Goal: Contribute content: Add original content to the website for others to see

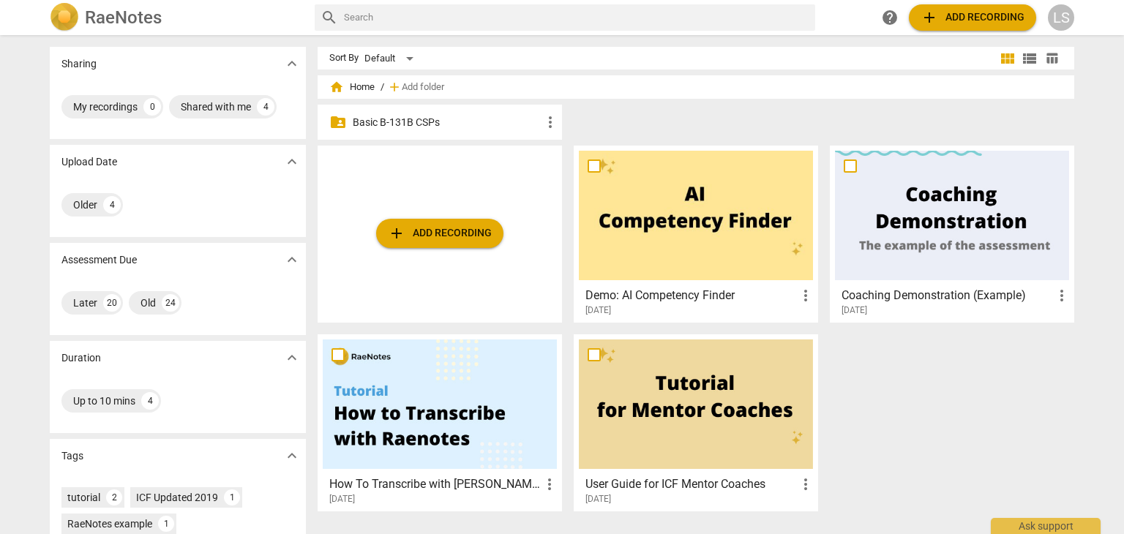
click at [443, 119] on p "Basic B-131B CSPs" at bounding box center [447, 122] width 189 height 15
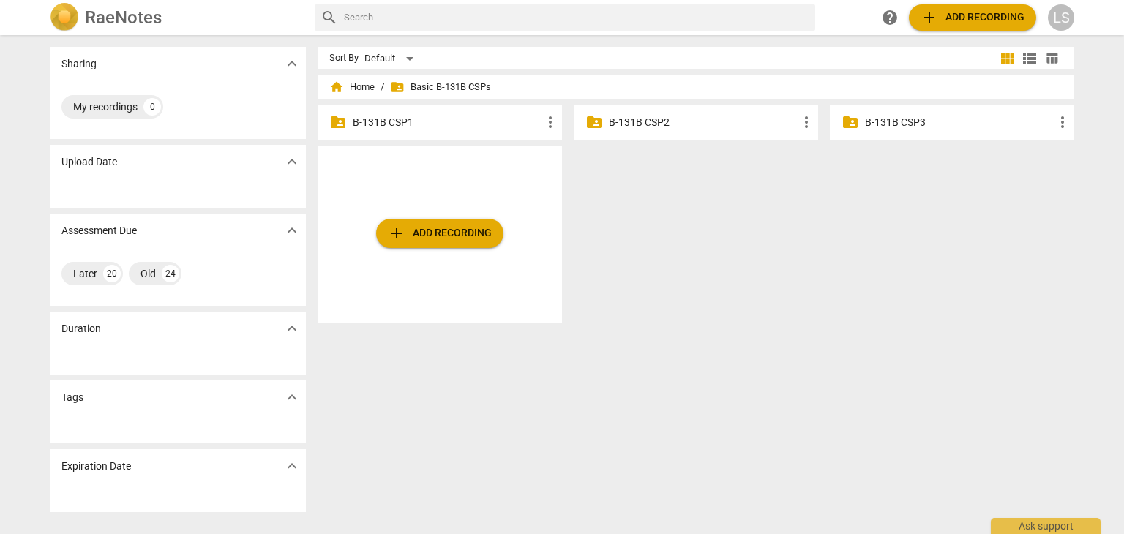
click at [660, 128] on p "B-131B CSP2" at bounding box center [703, 122] width 189 height 15
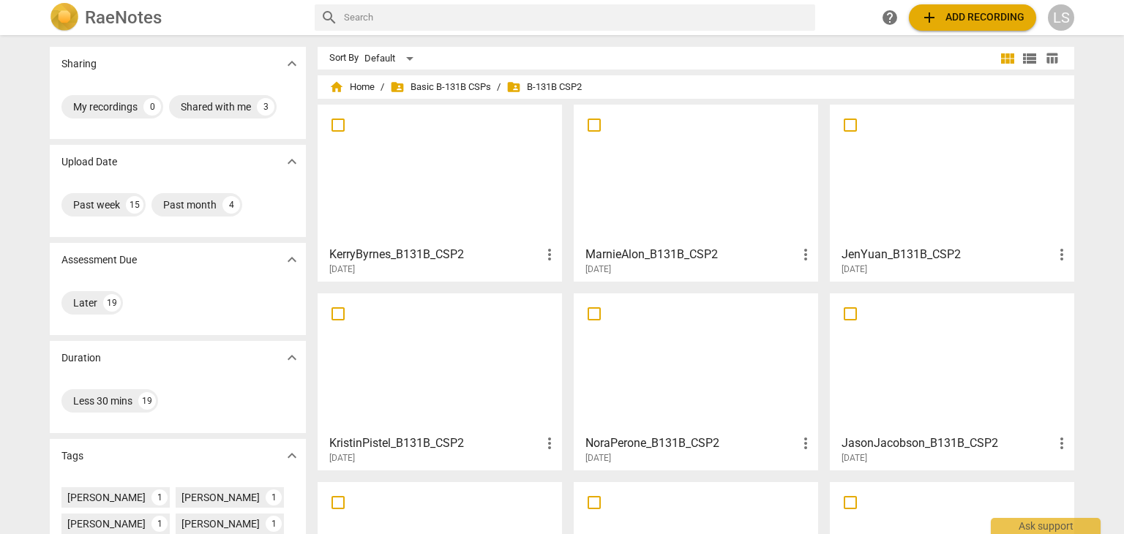
click at [254, 164] on div "Upload Date expand_more" at bounding box center [178, 162] width 256 height 34
click at [944, 11] on span "add Add recording" at bounding box center [973, 18] width 104 height 18
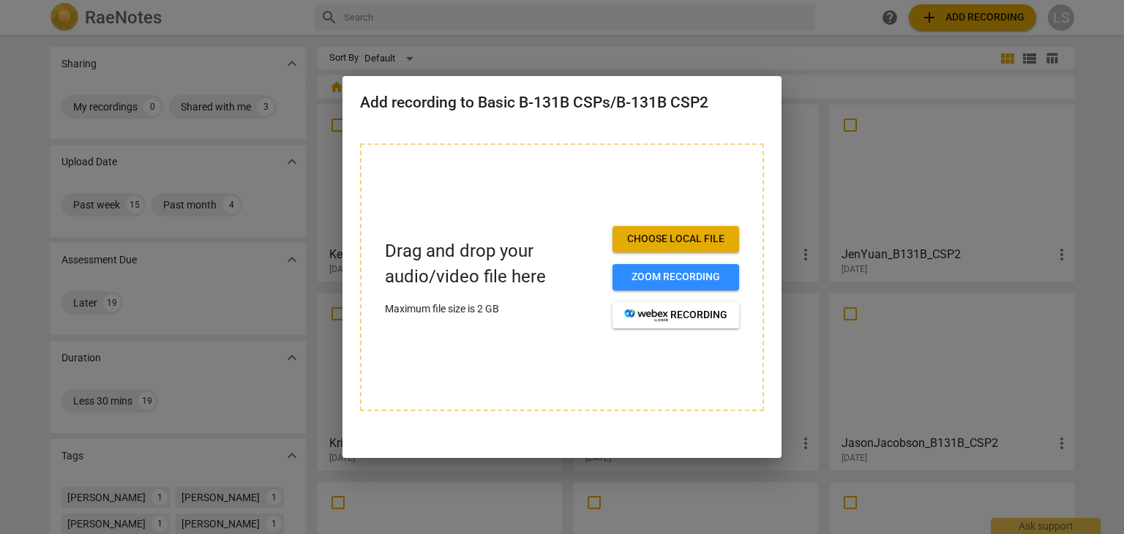
click at [674, 242] on span "Choose local file" at bounding box center [675, 239] width 103 height 15
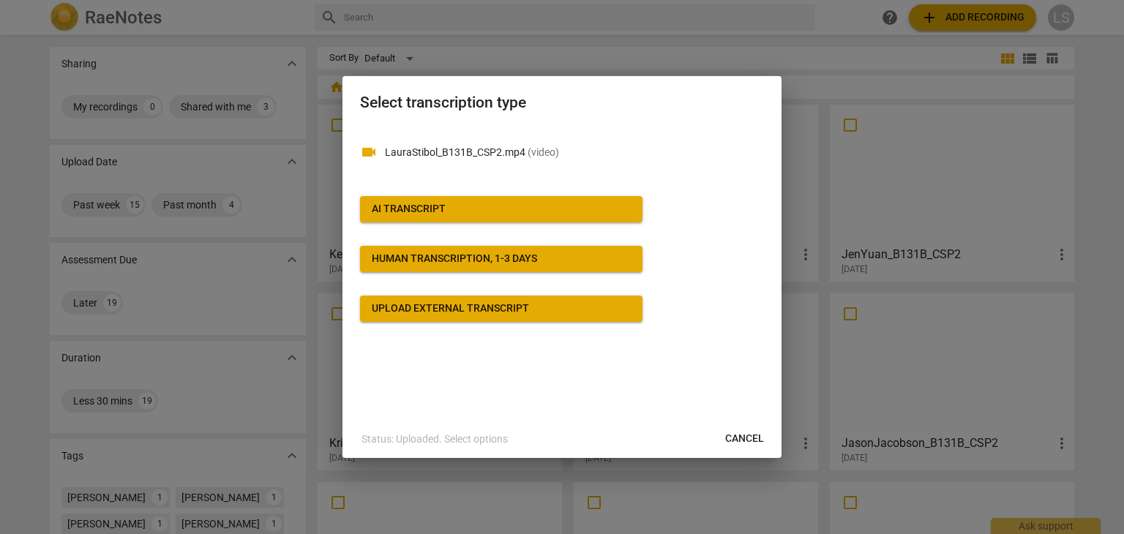
click at [463, 442] on p "Status: Uploaded. Select options" at bounding box center [435, 439] width 146 height 15
click at [455, 207] on span "AI Transcript" at bounding box center [501, 209] width 259 height 15
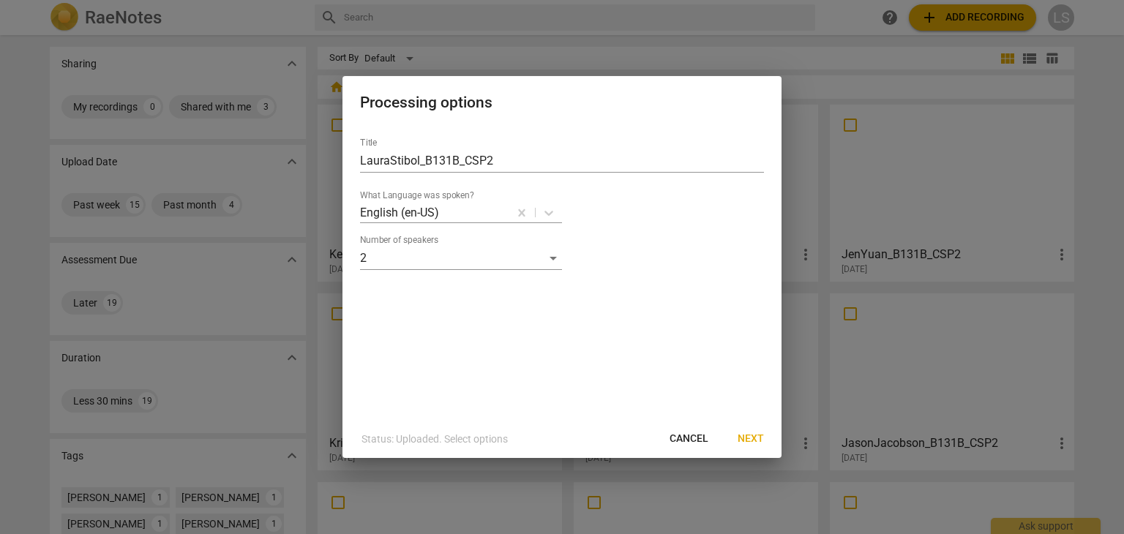
click at [751, 440] on span "Next" at bounding box center [751, 439] width 26 height 15
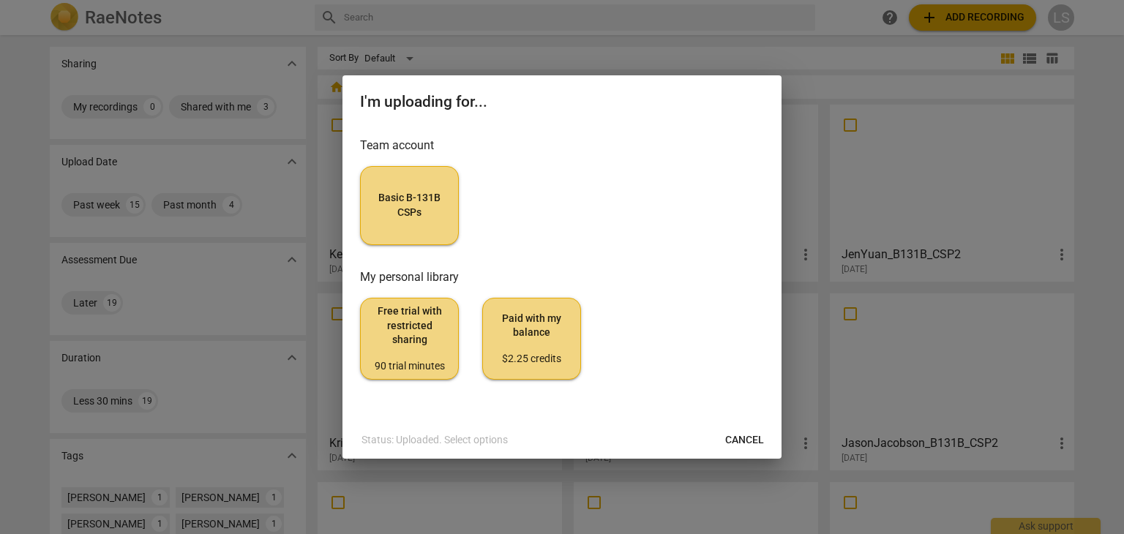
click at [412, 206] on span "Basic B-131B CSPs" at bounding box center [410, 205] width 74 height 29
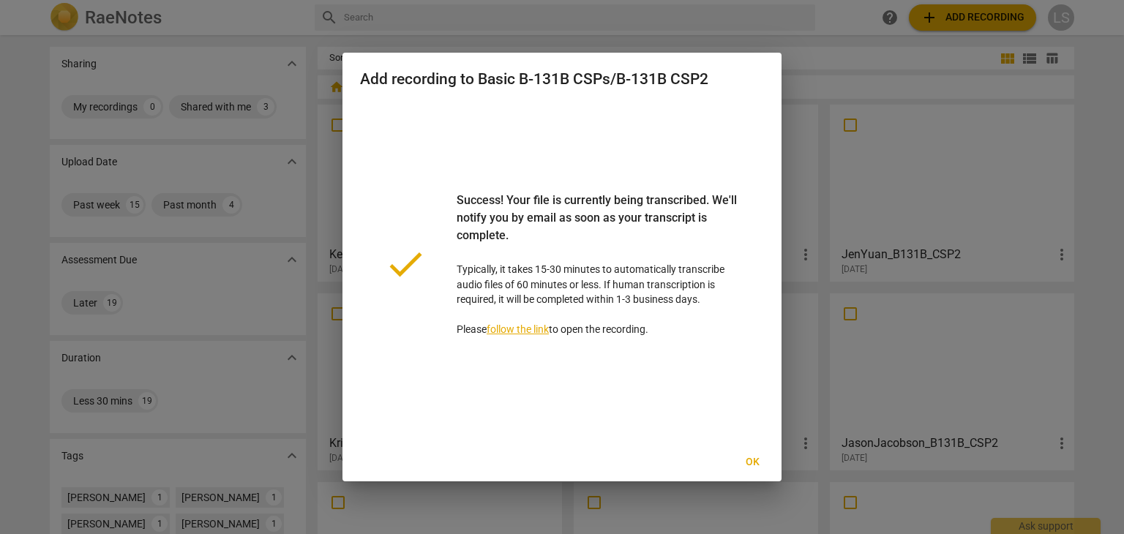
click at [517, 332] on link "follow the link" at bounding box center [518, 330] width 62 height 12
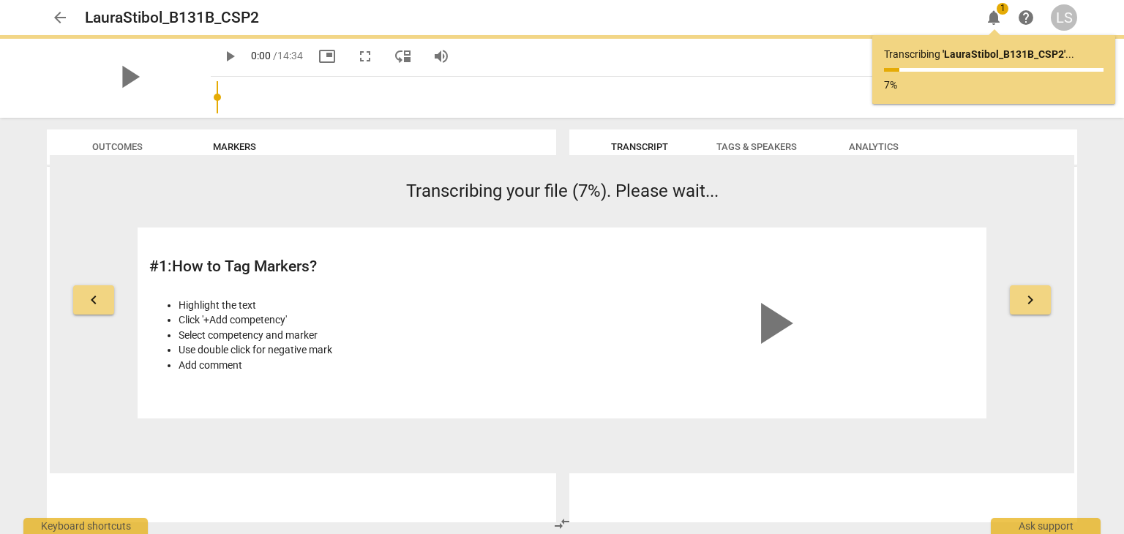
click at [1041, 299] on button "keyboard_arrow_right" at bounding box center [1030, 299] width 41 height 29
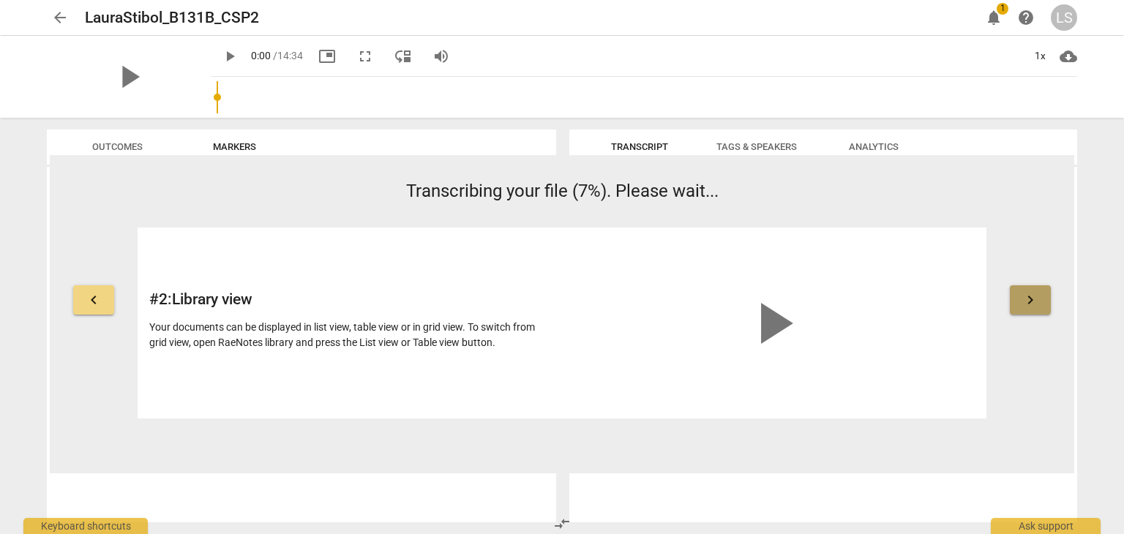
click at [1041, 299] on button "keyboard_arrow_right" at bounding box center [1030, 299] width 41 height 29
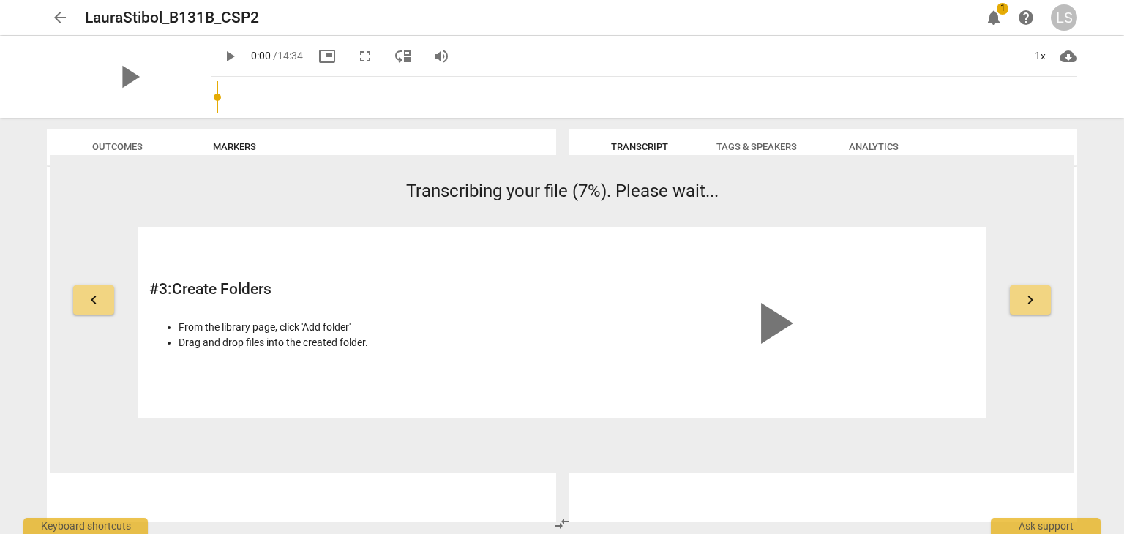
click at [1041, 300] on button "keyboard_arrow_right" at bounding box center [1030, 299] width 41 height 29
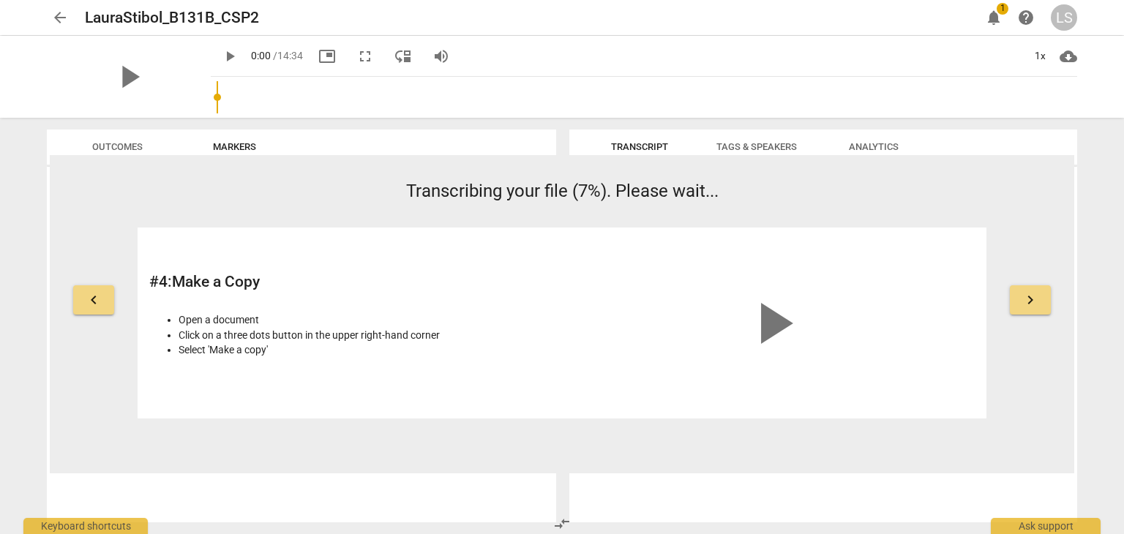
click at [1041, 301] on button "keyboard_arrow_right" at bounding box center [1030, 299] width 41 height 29
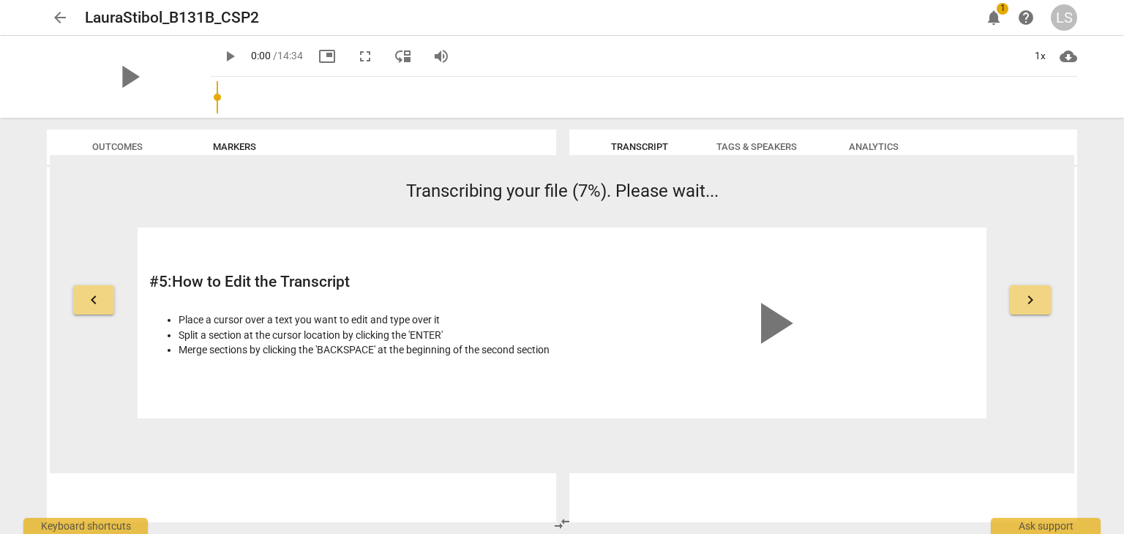
click at [1041, 301] on button "keyboard_arrow_right" at bounding box center [1030, 299] width 41 height 29
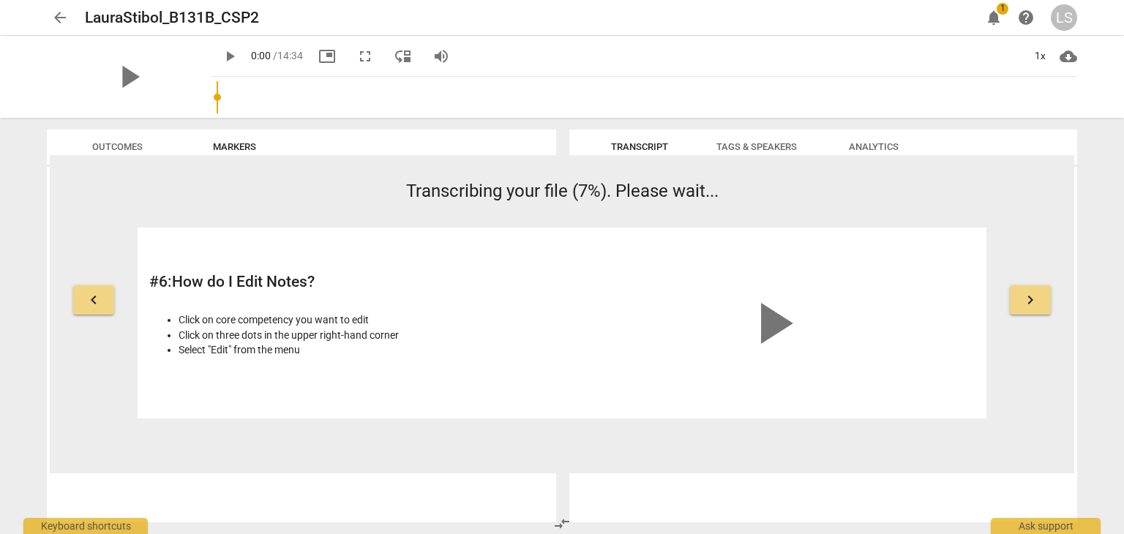
click at [1041, 301] on button "keyboard_arrow_right" at bounding box center [1030, 299] width 41 height 29
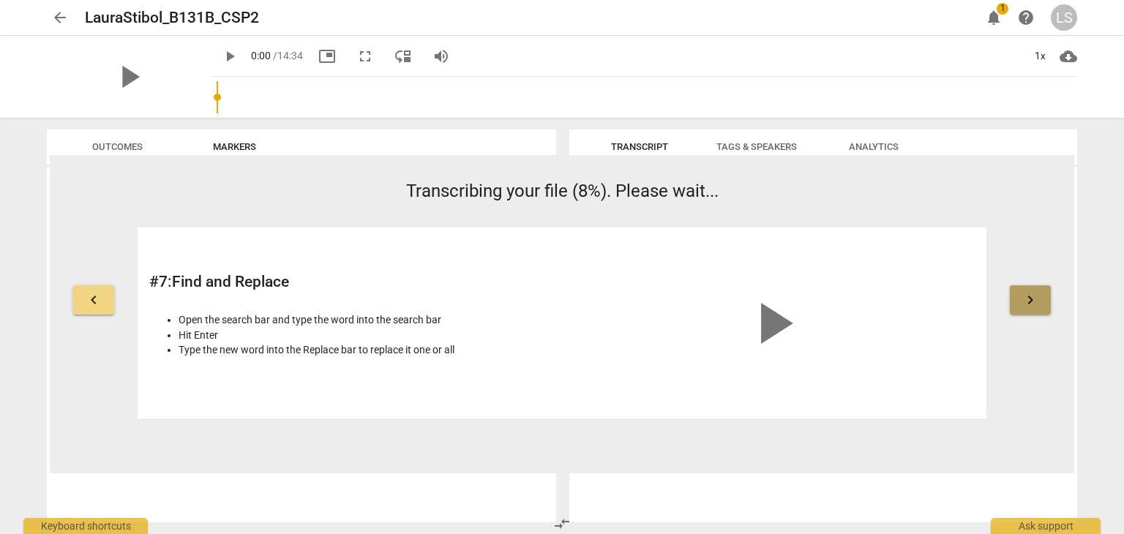
click at [1041, 301] on button "keyboard_arrow_right" at bounding box center [1030, 299] width 41 height 29
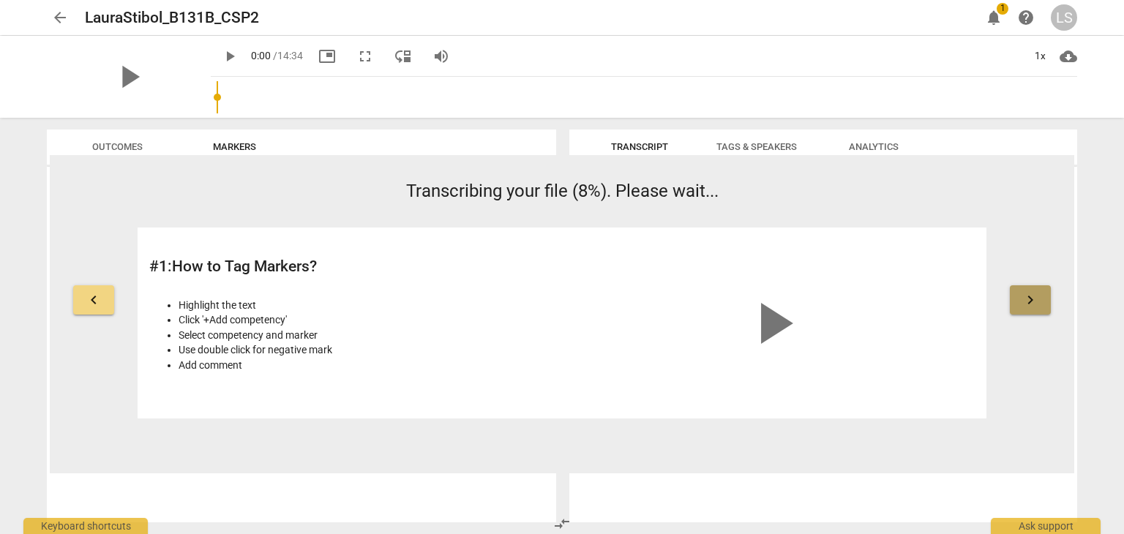
click at [1041, 301] on button "keyboard_arrow_right" at bounding box center [1030, 299] width 41 height 29
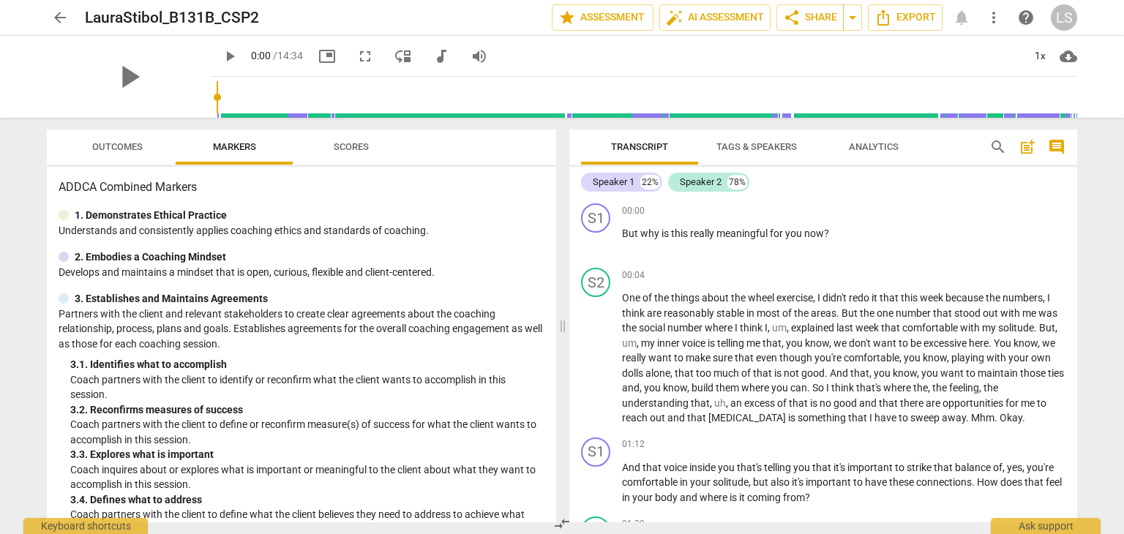
click at [1018, 152] on span "post_add" at bounding box center [1027, 147] width 23 height 18
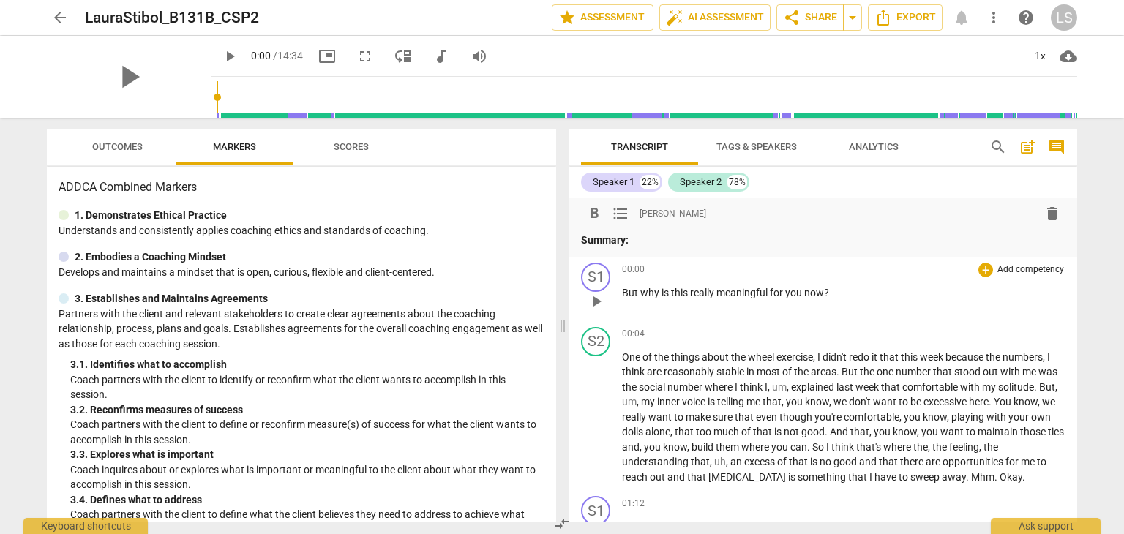
click at [648, 293] on span "why" at bounding box center [651, 293] width 21 height 12
click at [993, 23] on span "more_vert" at bounding box center [994, 18] width 18 height 18
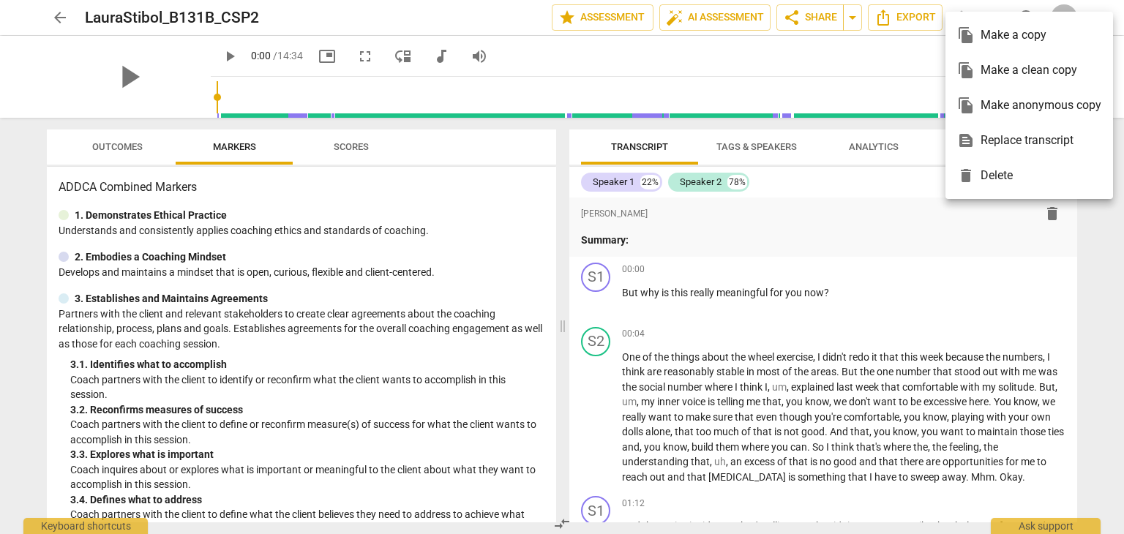
click at [930, 295] on div at bounding box center [562, 267] width 1124 height 534
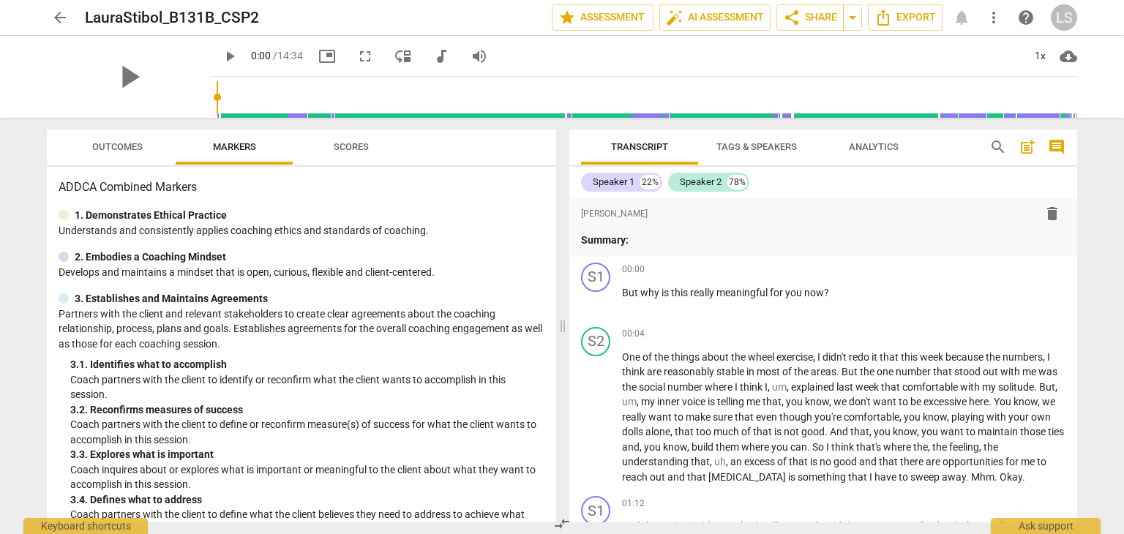
click at [742, 248] on div "format_bold format_list_bulleted [PERSON_NAME] delete Summary:" at bounding box center [824, 227] width 508 height 59
click at [654, 214] on span "[PERSON_NAME]" at bounding box center [673, 214] width 67 height 12
click at [641, 239] on p "Summary:" at bounding box center [823, 240] width 485 height 15
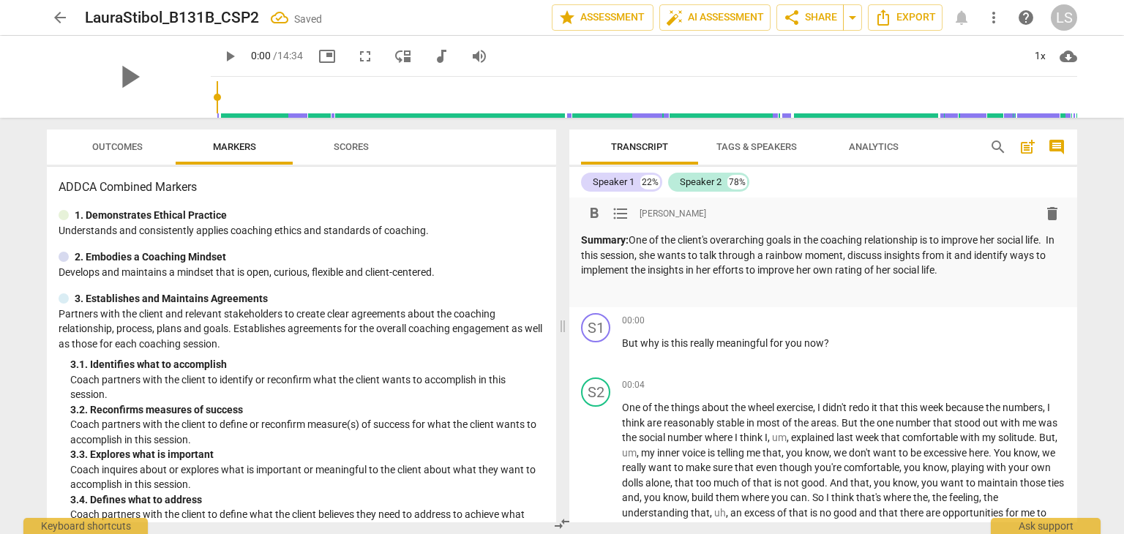
click at [960, 267] on p "Summary: One of the client's overarching goals in the coaching relationship is …" at bounding box center [823, 255] width 485 height 45
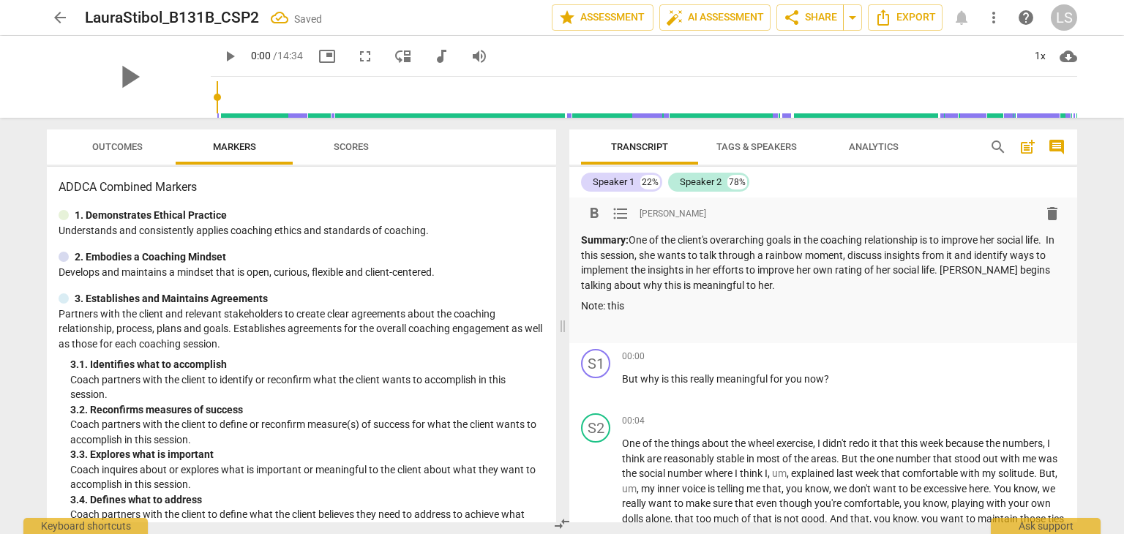
click at [645, 311] on p "Note: this" at bounding box center [823, 306] width 485 height 15
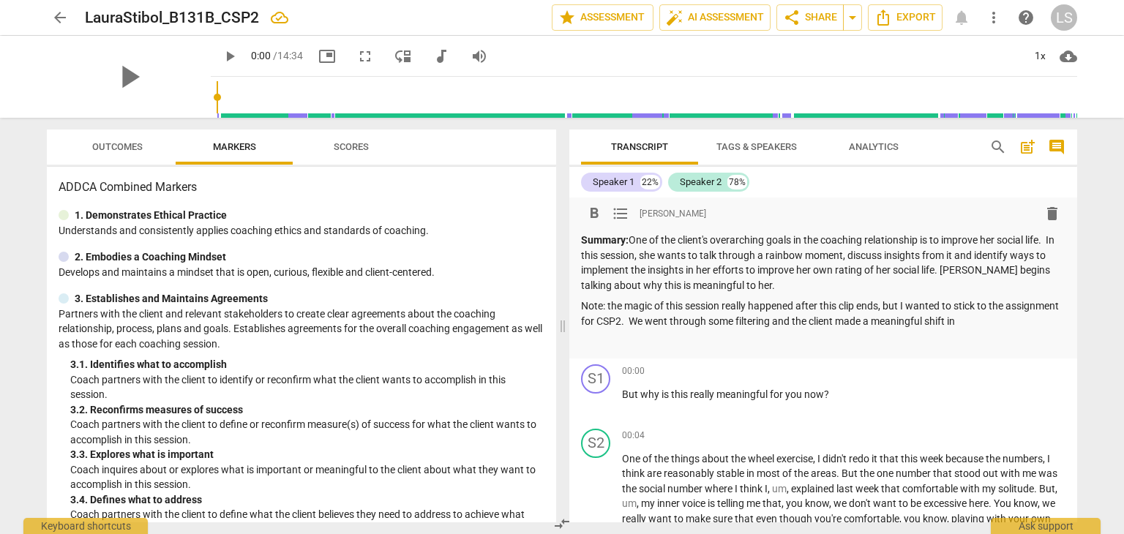
click at [687, 322] on p "Note: the magic of this session really happened after this clip ends, but I wan…" at bounding box center [823, 314] width 485 height 30
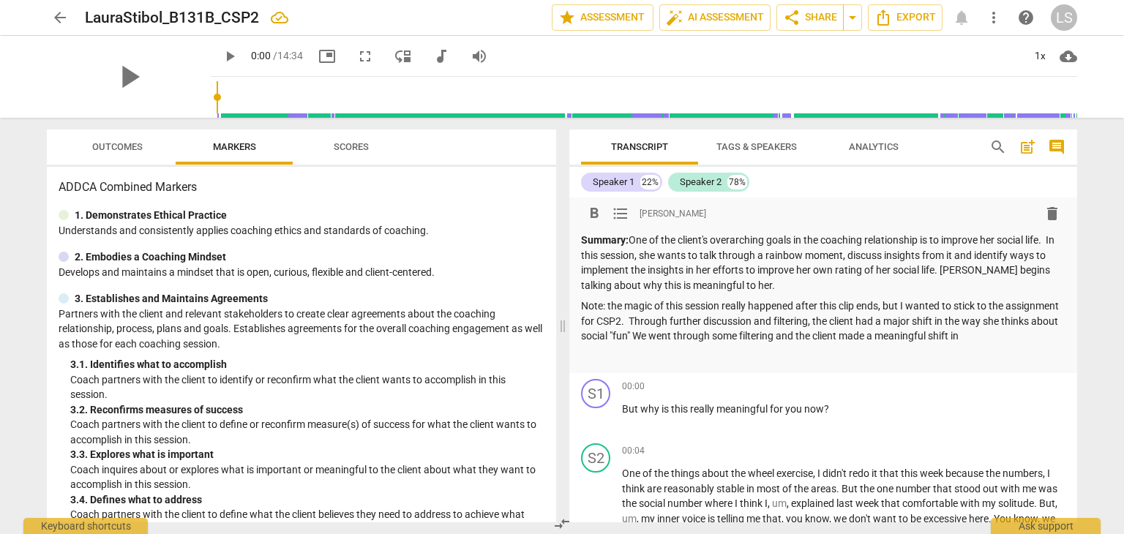
drag, startPoint x: 696, startPoint y: 335, endPoint x: 1026, endPoint y: 339, distance: 330.2
click at [1026, 339] on p "Note: the magic of this session really happened after this clip ends, but I wan…" at bounding box center [823, 321] width 485 height 45
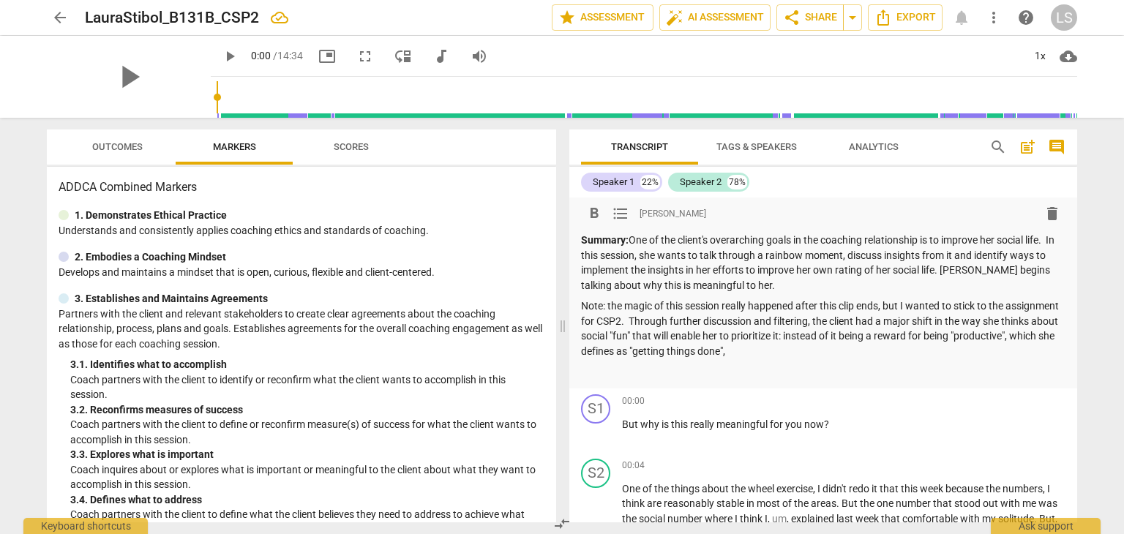
click at [843, 337] on p "Note: the magic of this session really happened after this clip ends, but I wan…" at bounding box center [823, 329] width 485 height 60
click at [848, 337] on p "Note: the magic of this session really happened after this clip ends, but I wan…" at bounding box center [823, 329] width 485 height 60
drag, startPoint x: 755, startPoint y: 353, endPoint x: 944, endPoint y: 354, distance: 188.9
click at [944, 354] on p "Note: the magic of this session really happened after this clip ends, but I wan…" at bounding box center [823, 329] width 485 height 60
click at [993, 337] on p "Note: the magic of this session really happened after this clip ends, but I wan…" at bounding box center [823, 329] width 485 height 60
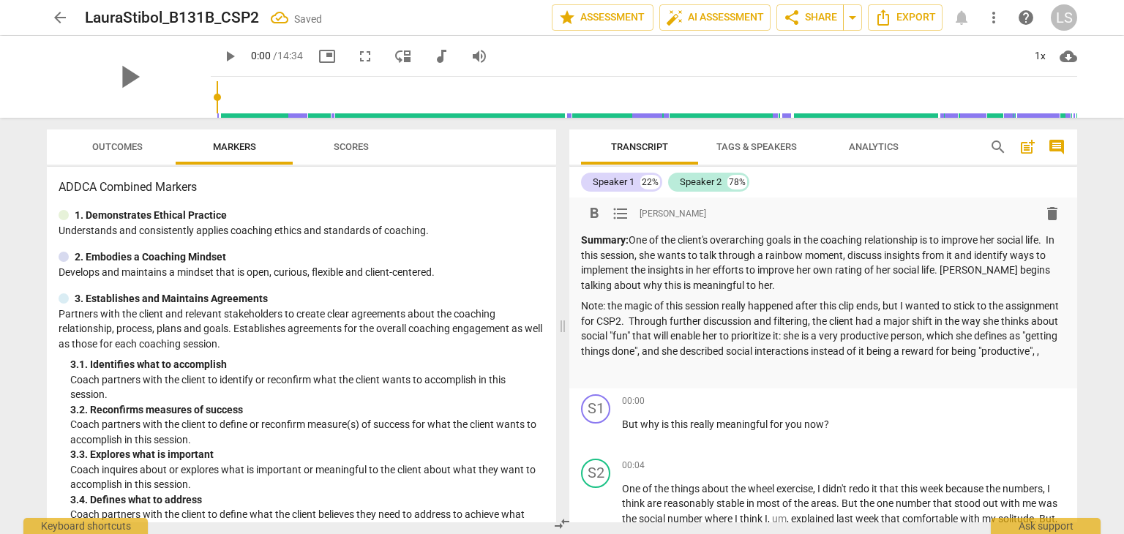
click at [813, 348] on p "Note: the magic of this session really happened after this clip ends, but I wan…" at bounding box center [823, 329] width 485 height 60
click at [908, 354] on p "Note: the magic of this session really happened after this clip ends, but I wan…" at bounding box center [823, 329] width 485 height 60
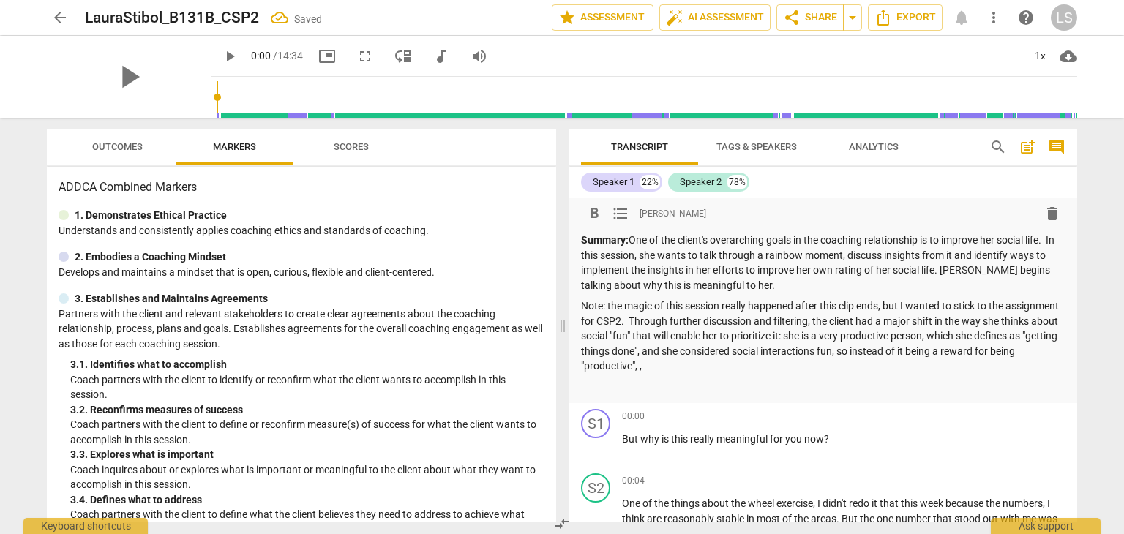
click at [637, 350] on p "Note: the magic of this session really happened after this clip ends, but I wan…" at bounding box center [823, 336] width 485 height 75
click at [634, 354] on p "Note: the magic of this session really happened after this clip ends, but I wan…" at bounding box center [823, 336] width 485 height 75
click at [938, 352] on p "Note: the magic of this session really happened after this clip ends, but I wan…" at bounding box center [823, 336] width 485 height 75
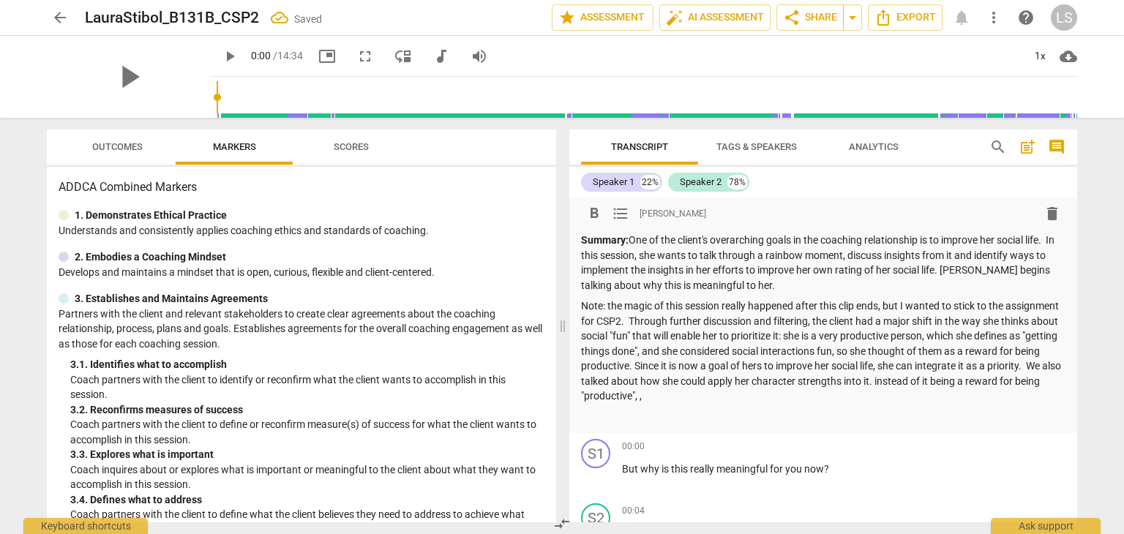
drag, startPoint x: 976, startPoint y: 380, endPoint x: 983, endPoint y: 392, distance: 13.8
click at [983, 392] on p "Note: the magic of this session really happened after this clip ends, but I wan…" at bounding box center [823, 351] width 485 height 105
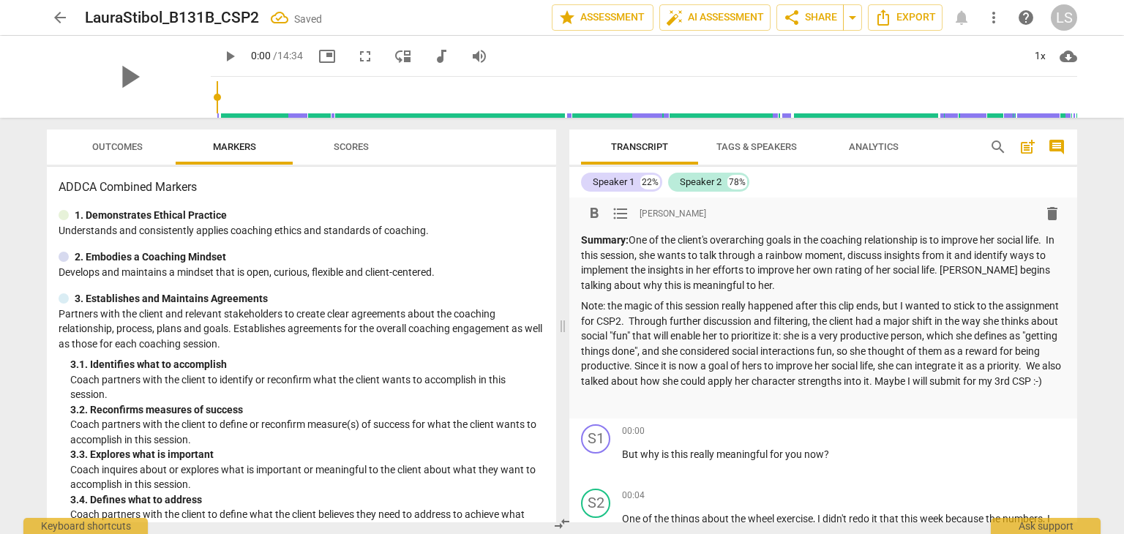
click at [1049, 242] on p "Summary: One of the client's overarching goals in the coaching relationship is …" at bounding box center [823, 263] width 485 height 60
click at [581, 284] on p "Summary: One of the client's overarching goals in the coaching relationship is …" at bounding box center [823, 263] width 485 height 60
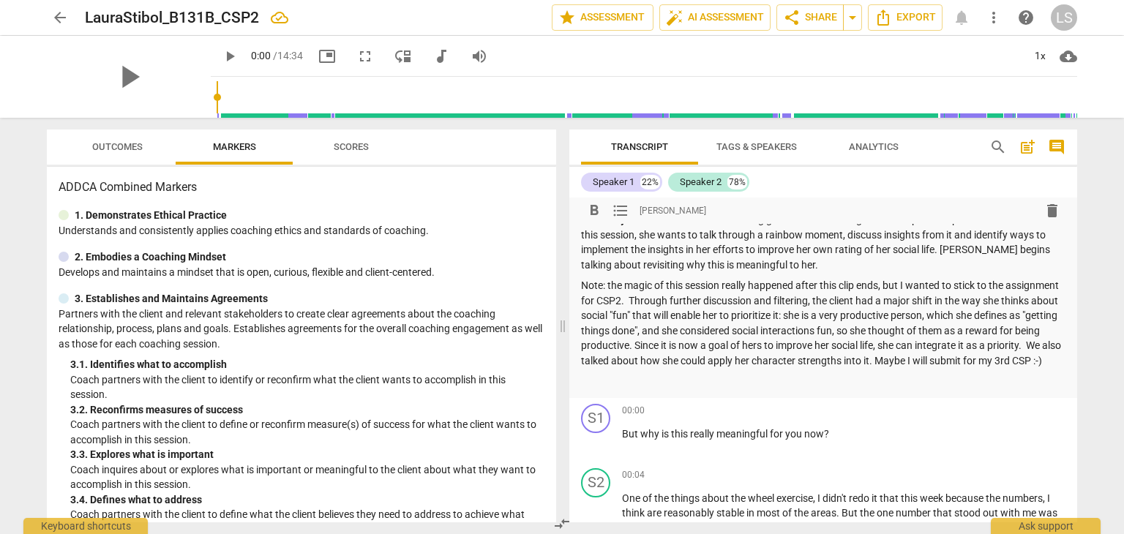
scroll to position [25, 0]
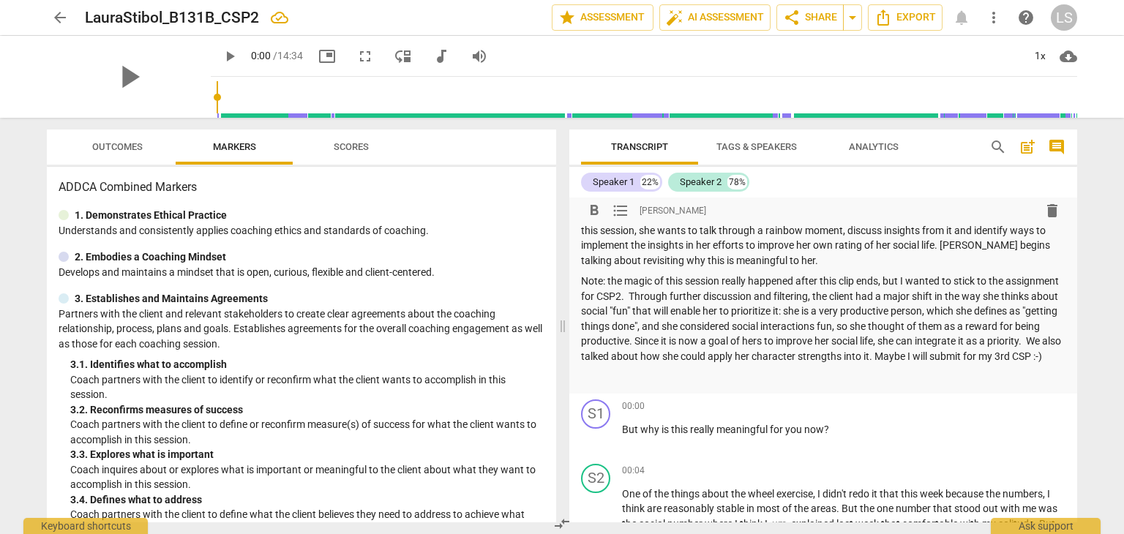
click at [634, 355] on p "Note: the magic of this session really happened after this clip ends, but I wan…" at bounding box center [823, 319] width 485 height 90
drag, startPoint x: 992, startPoint y: 311, endPoint x: 730, endPoint y: 332, distance: 262.9
click at [730, 332] on p "Note: the magic of this session really happened after this clip ends, but I wan…" at bounding box center [823, 319] width 485 height 90
click at [581, 325] on p "Note: the magic of this session really happened after this clip ends, but I wan…" at bounding box center [823, 319] width 485 height 90
click at [720, 324] on p "Note: the magic of this session really happened after this clip ends, but I wan…" at bounding box center [823, 319] width 485 height 90
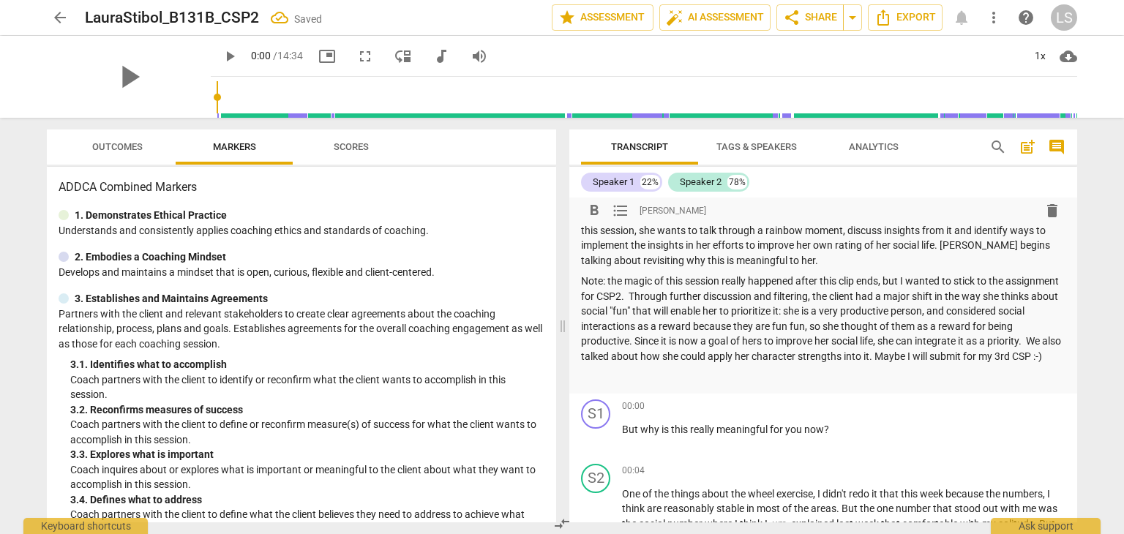
click at [992, 310] on p "Note: the magic of this session really happened after this clip ends, but I wan…" at bounding box center [823, 319] width 485 height 90
click at [873, 328] on p "Note: the magic of this session really happened after this clip ends, but I wan…" at bounding box center [823, 319] width 485 height 90
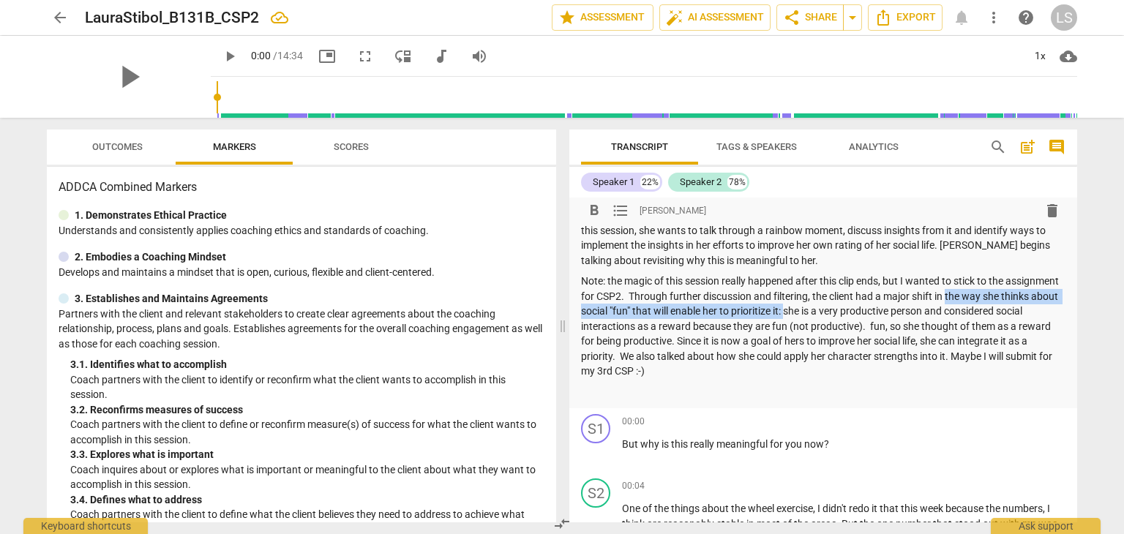
drag, startPoint x: 846, startPoint y: 311, endPoint x: 1005, endPoint y: 297, distance: 160.2
click at [1005, 297] on p "Note: the magic of this session really happened after this clip ends, but I wan…" at bounding box center [823, 326] width 485 height 105
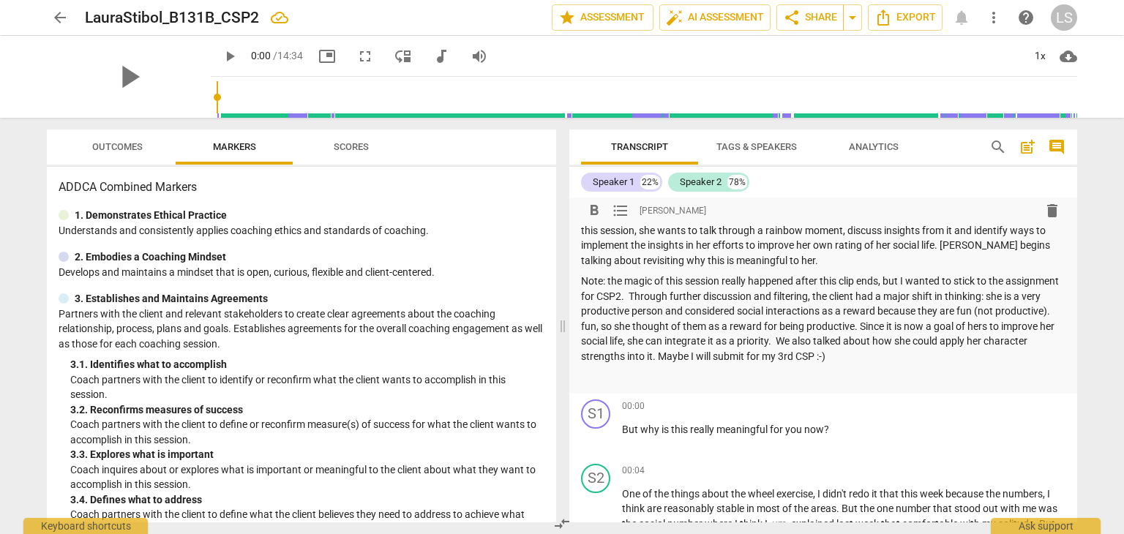
click at [643, 324] on p "Note: the magic of this session really happened after this clip ends, but I wan…" at bounding box center [823, 319] width 485 height 90
click at [640, 324] on p "Note: the magic of this session really happened after this clip ends, but I wan…" at bounding box center [823, 319] width 485 height 90
click at [684, 324] on p "Note: the magic of this session really happened after this clip ends, but I wan…" at bounding box center [823, 319] width 485 height 90
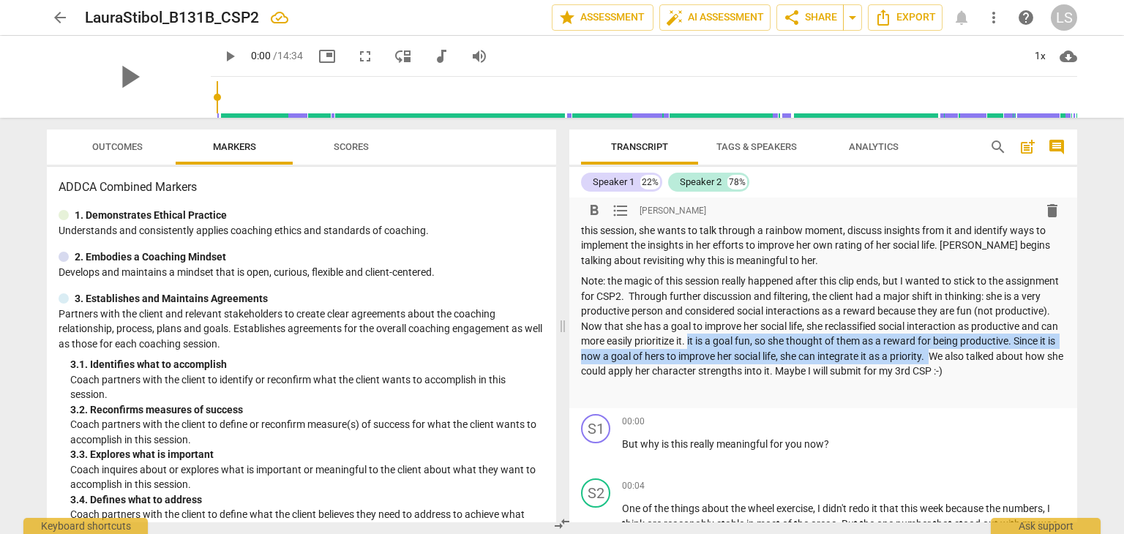
drag, startPoint x: 1034, startPoint y: 359, endPoint x: 779, endPoint y: 347, distance: 255.0
click at [779, 347] on p "Note: the magic of this session really happened after this clip ends, but I wan…" at bounding box center [823, 326] width 485 height 105
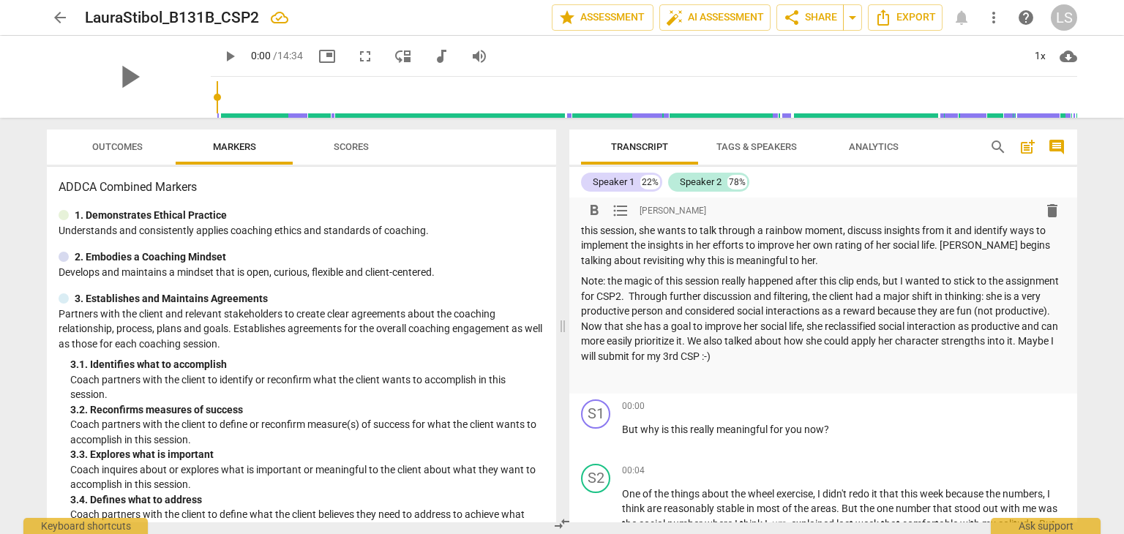
click at [888, 324] on p "Note: the magic of this session really happened after this clip ends, but I wan…" at bounding box center [823, 319] width 485 height 90
click at [880, 341] on p "Note: the magic of this session really happened after this clip ends, but I wan…" at bounding box center [823, 319] width 485 height 90
click at [840, 357] on p "Note: the magic of this session really happened after this clip ends, but I wan…" at bounding box center [823, 319] width 485 height 90
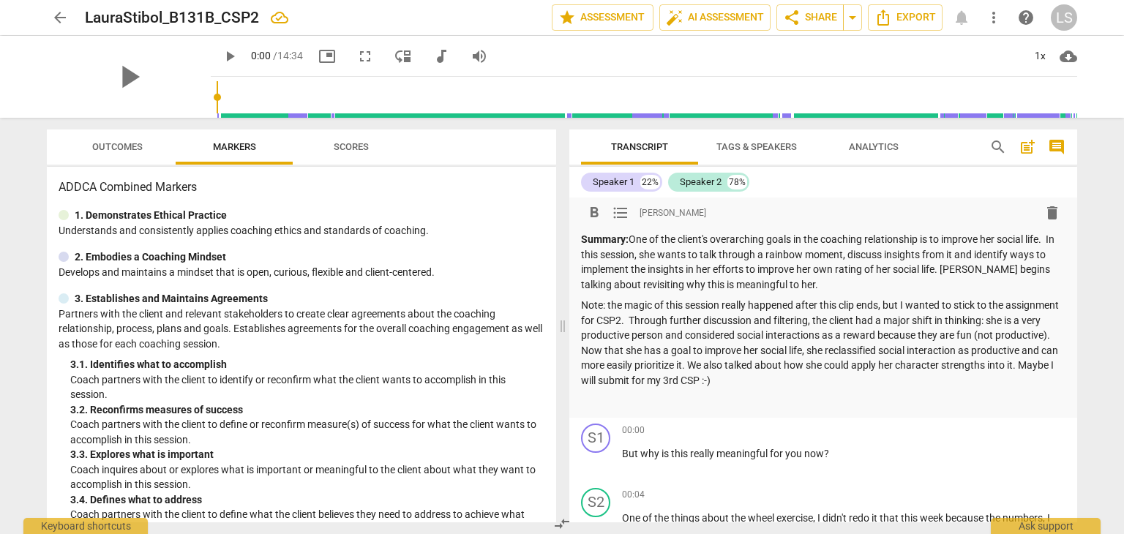
scroll to position [0, 0]
click at [1104, 316] on div "arrow_back LauraStibol_B131B_CSP2 edit star Assessment auto_fix_high AI Assessm…" at bounding box center [562, 267] width 1124 height 534
drag, startPoint x: 765, startPoint y: 274, endPoint x: 825, endPoint y: 270, distance: 60.1
click at [825, 270] on p "Summary: One of the client's overarching goals in the coaching relationship is …" at bounding box center [823, 263] width 485 height 60
click at [886, 301] on p "Note: the magic of this session really happened after this clip ends, but I wan…" at bounding box center [823, 344] width 485 height 90
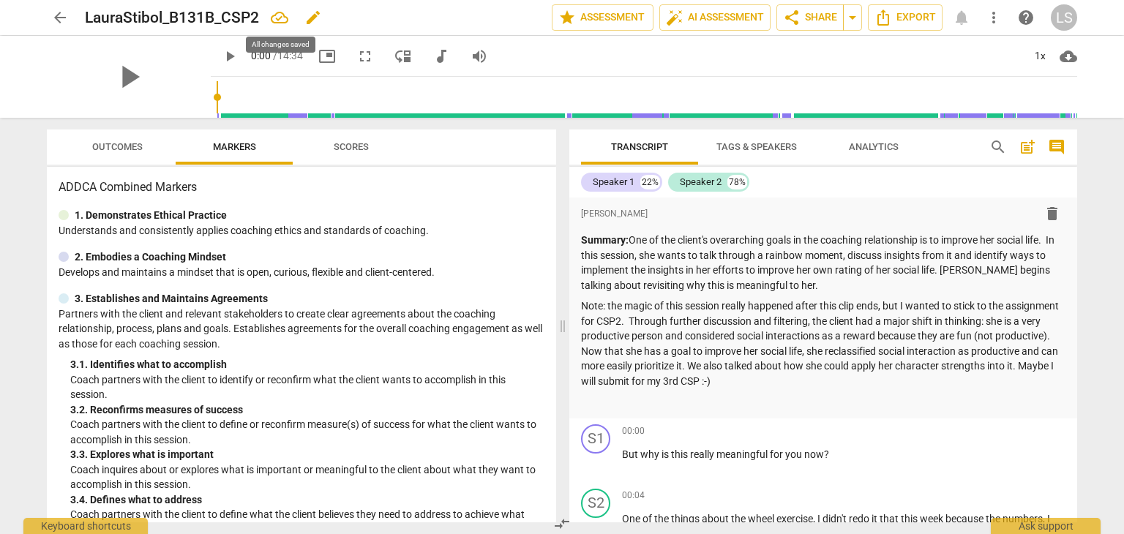
click at [278, 12] on icon at bounding box center [280, 18] width 18 height 12
click at [59, 17] on span "arrow_back" at bounding box center [60, 18] width 18 height 18
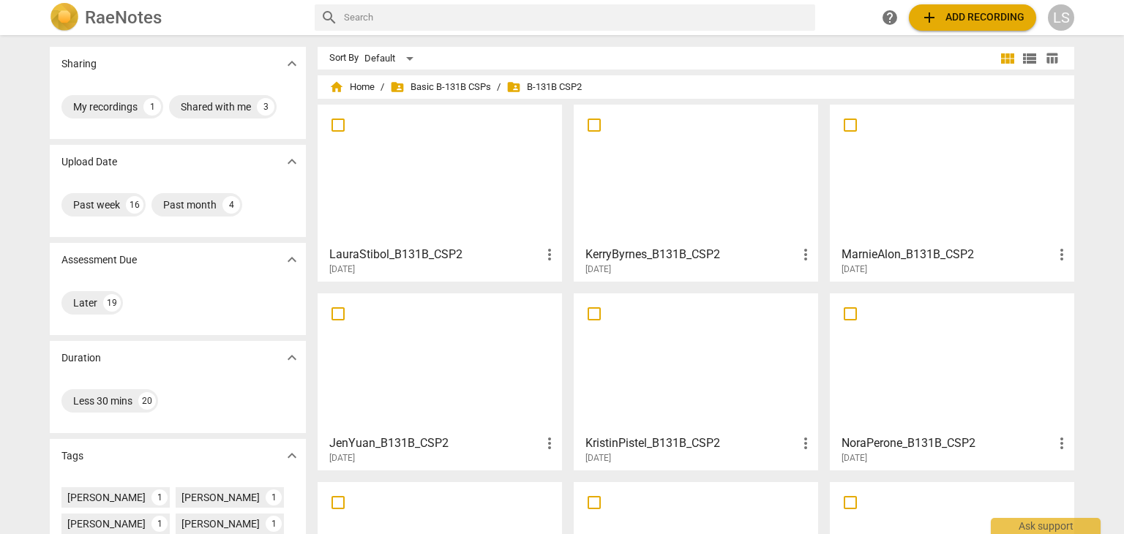
click at [1037, 57] on span "view_list" at bounding box center [1030, 59] width 22 height 18
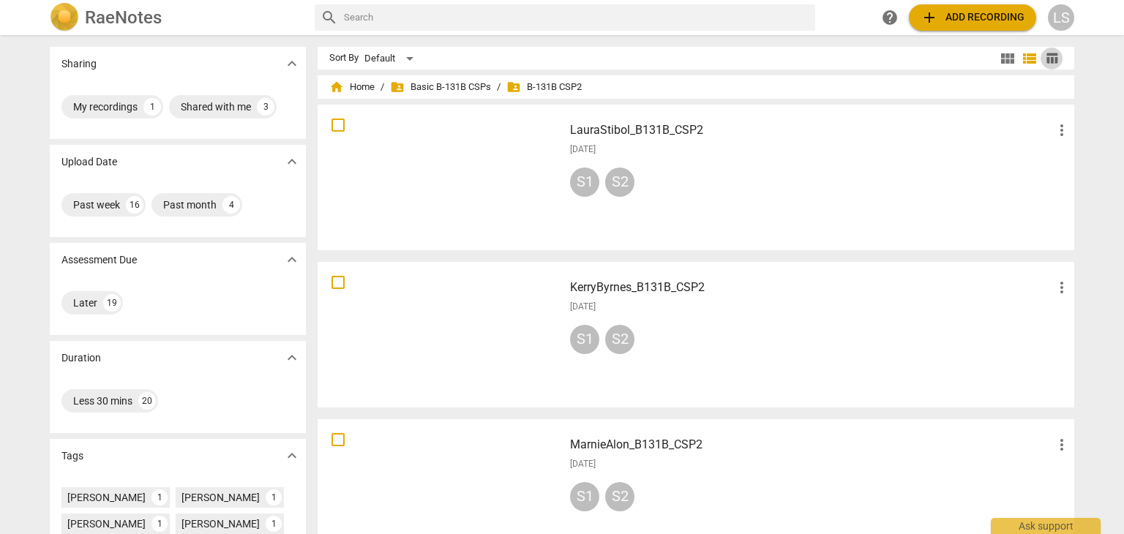
click at [1057, 62] on span "table_chart" at bounding box center [1052, 58] width 22 height 14
